Goal: Information Seeking & Learning: Learn about a topic

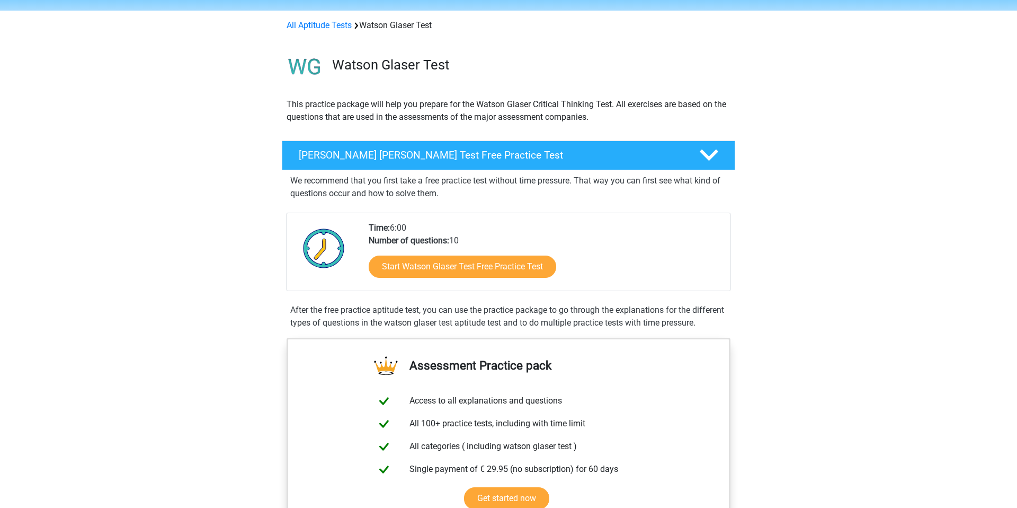
scroll to position [40, 0]
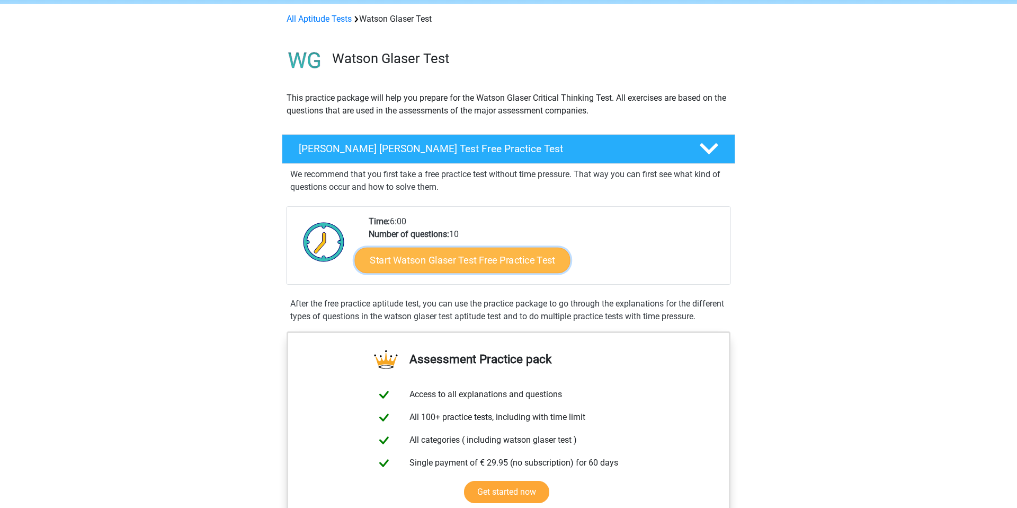
click at [420, 267] on link "Start Watson Glaser Test Free Practice Test" at bounding box center [463, 259] width 216 height 25
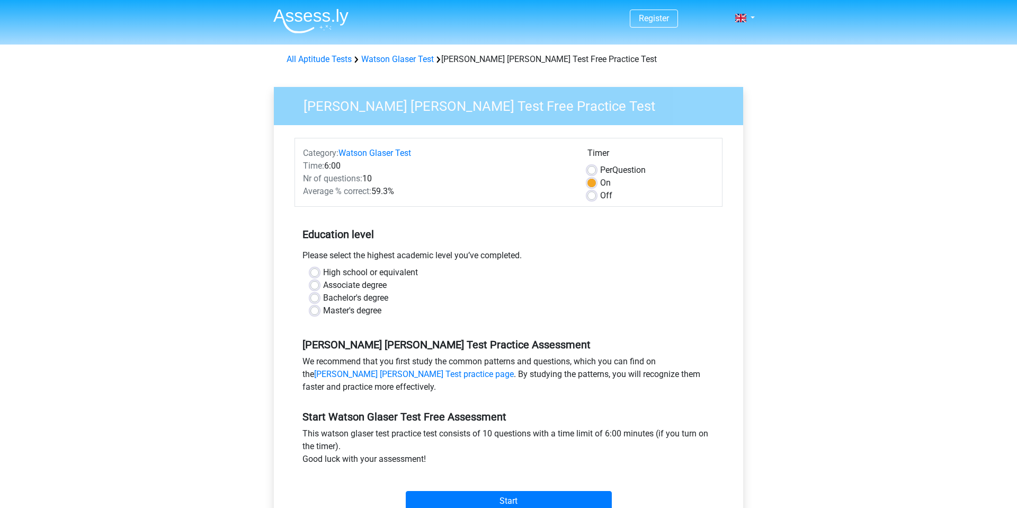
click at [600, 191] on label "Off" at bounding box center [606, 195] width 12 height 13
click at [595, 191] on input "Off" at bounding box center [592, 194] width 8 height 11
radio input "true"
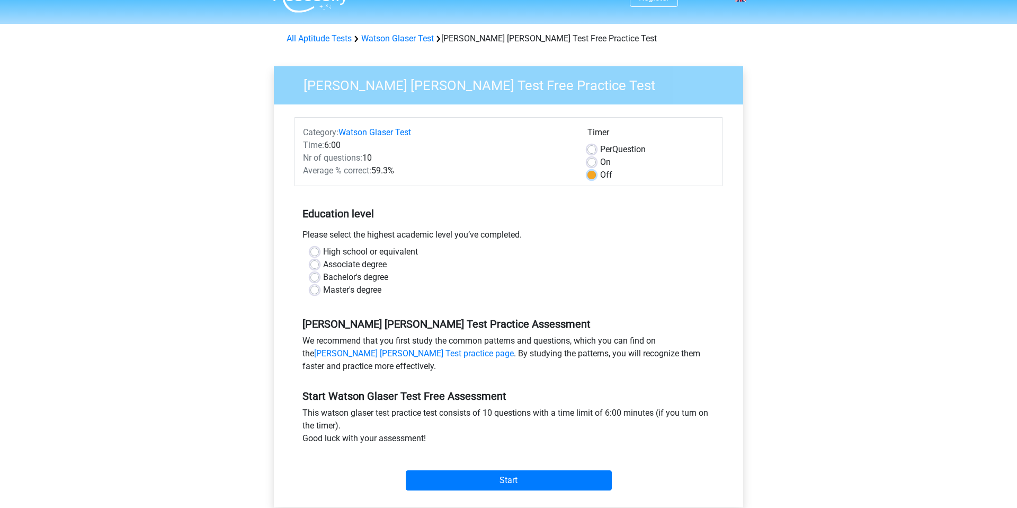
scroll to position [25, 0]
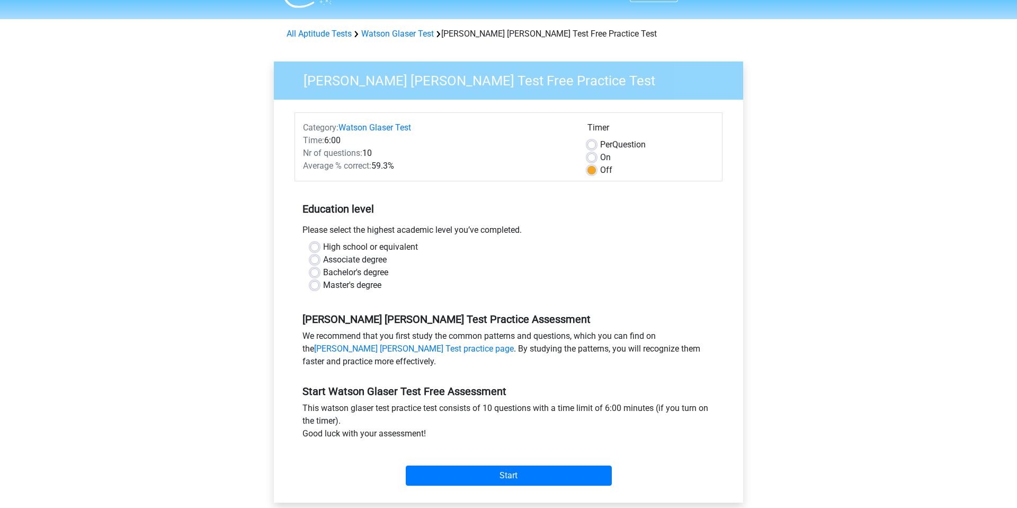
click at [368, 271] on label "Bachelor's degree" at bounding box center [355, 272] width 65 height 13
click at [319, 271] on input "Bachelor's degree" at bounding box center [315, 271] width 8 height 11
radio input "true"
click at [368, 283] on label "Master's degree" at bounding box center [352, 285] width 58 height 13
click at [319, 283] on input "Master's degree" at bounding box center [315, 284] width 8 height 11
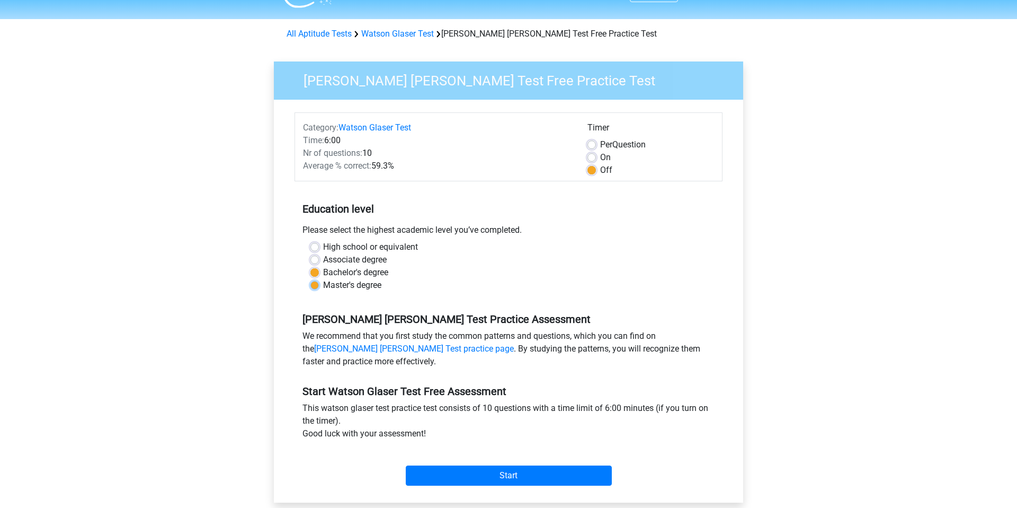
radio input "true"
click at [497, 472] on input "Start" at bounding box center [509, 475] width 206 height 20
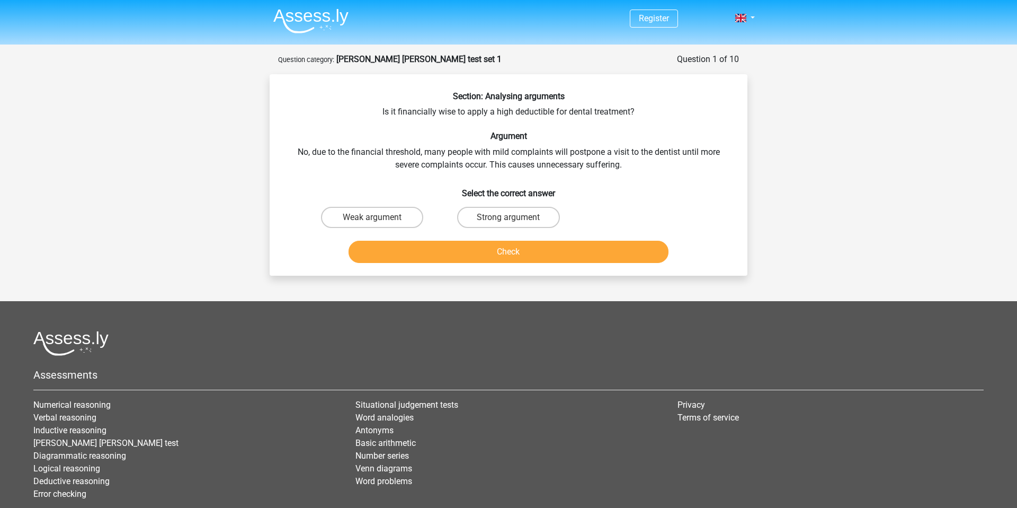
click at [509, 221] on input "Strong argument" at bounding box center [512, 220] width 7 height 7
radio input "true"
click at [525, 251] on button "Check" at bounding box center [509, 252] width 321 height 22
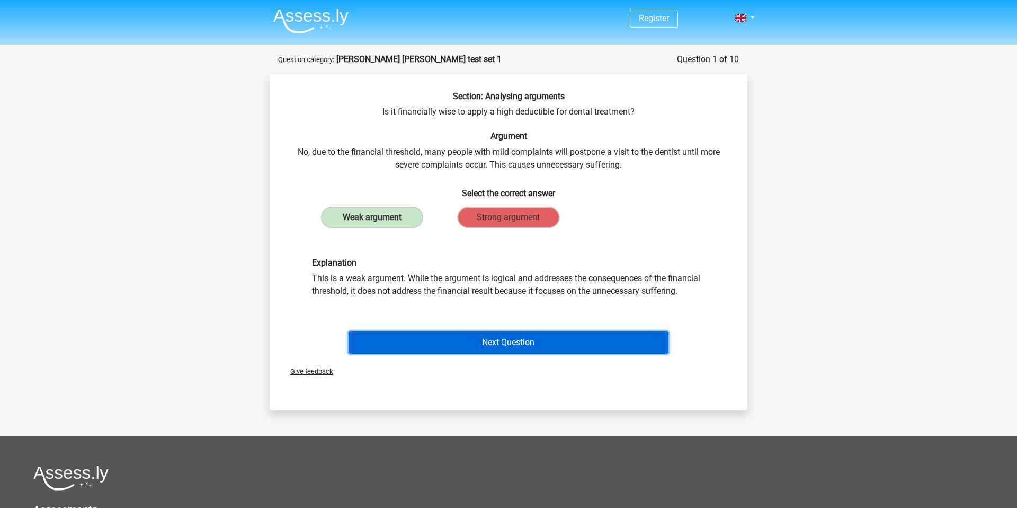
click at [562, 342] on button "Next Question" at bounding box center [509, 342] width 321 height 22
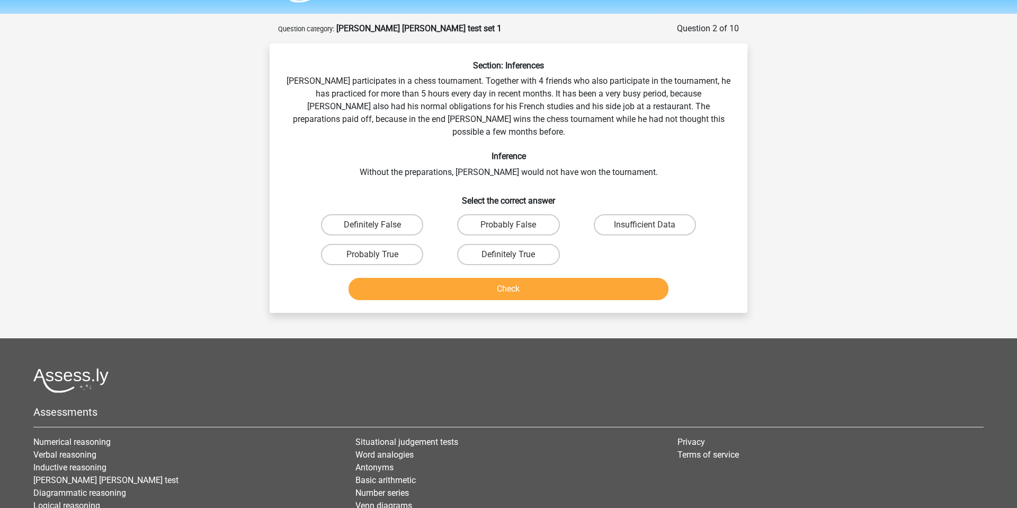
scroll to position [30, 0]
click at [625, 218] on label "Insufficient Data" at bounding box center [645, 225] width 102 height 21
click at [645, 226] on input "Insufficient Data" at bounding box center [648, 229] width 7 height 7
radio input "true"
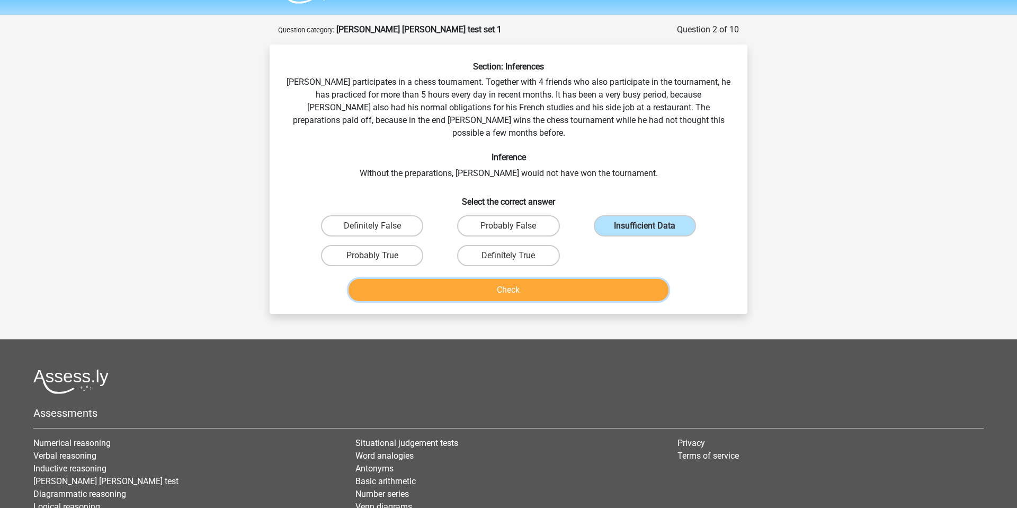
click at [595, 279] on button "Check" at bounding box center [509, 290] width 321 height 22
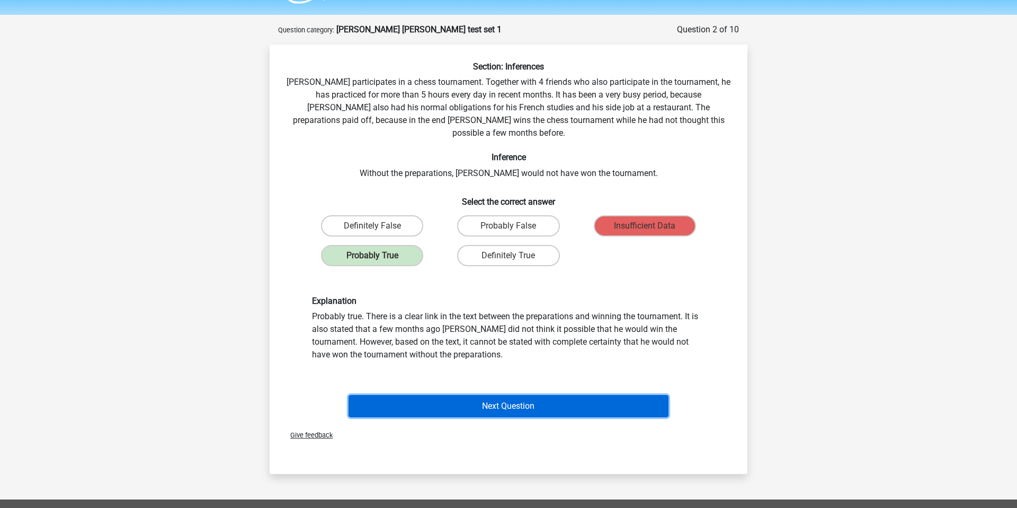
click at [550, 395] on button "Next Question" at bounding box center [509, 406] width 321 height 22
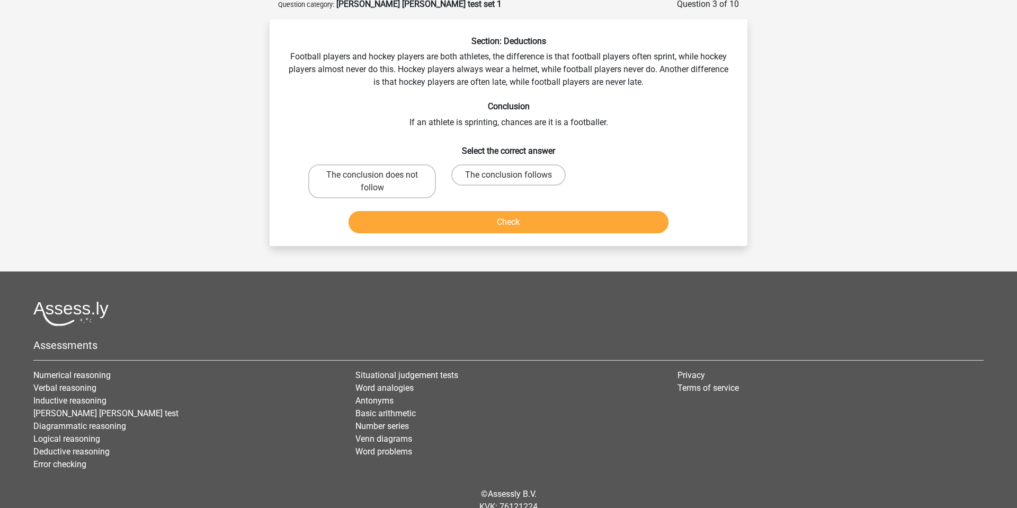
scroll to position [59, 0]
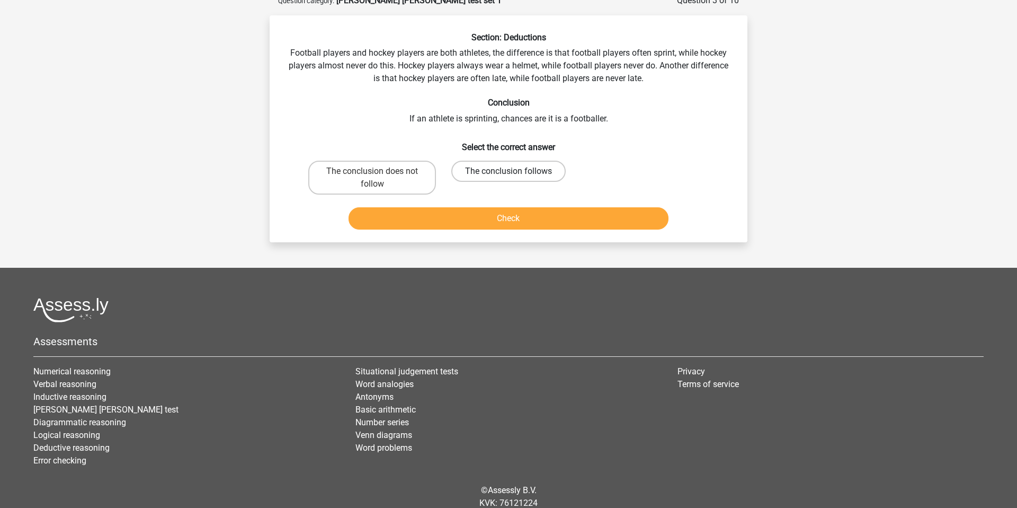
click at [519, 169] on label "The conclusion follows" at bounding box center [508, 171] width 114 height 21
click at [516, 171] on input "The conclusion follows" at bounding box center [512, 174] width 7 height 7
radio input "true"
click at [536, 219] on button "Check" at bounding box center [509, 218] width 321 height 22
